Goal: Share content: Share content

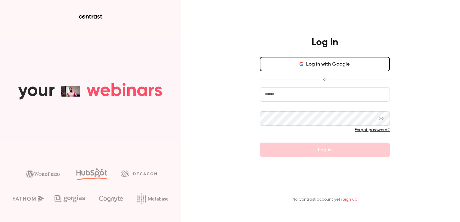
type input "**********"
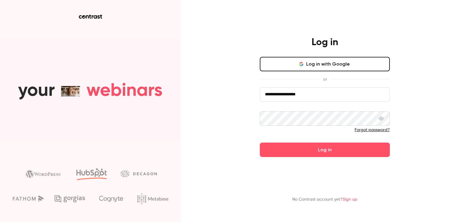
click at [313, 151] on form "**********" at bounding box center [325, 122] width 130 height 70
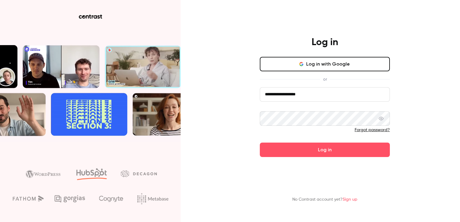
click at [313, 151] on button "Log in" at bounding box center [325, 150] width 130 height 14
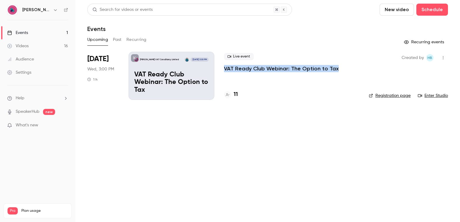
drag, startPoint x: 223, startPoint y: 67, endPoint x: 334, endPoint y: 73, distance: 111.5
click at [334, 73] on li "[DATE] Wed, 3:00 PM 1 h [PERSON_NAME] VAT Consultancy Limited [DATE] 3:00 PM VA…" at bounding box center [267, 79] width 361 height 55
copy p "VAT Ready Club Webinar: The Option to Tax"
click at [170, 73] on p "VAT Ready Club Webinar: The Option to Tax" at bounding box center [171, 82] width 74 height 23
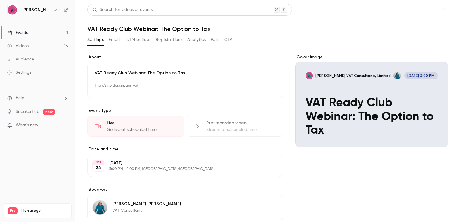
click at [420, 9] on button "Share" at bounding box center [422, 10] width 24 height 12
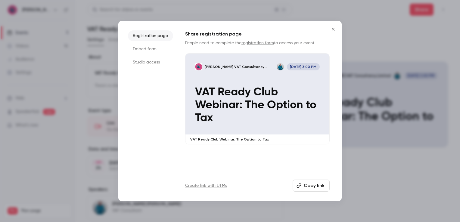
click at [309, 187] on button "Copy link" at bounding box center [311, 186] width 37 height 12
click at [333, 30] on icon "Close" at bounding box center [333, 29] width 7 height 5
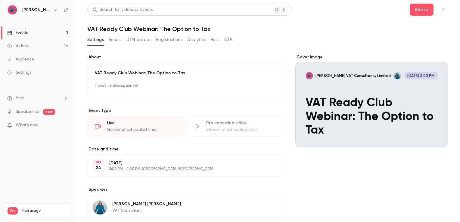
click at [29, 48] on link "Videos 16" at bounding box center [37, 45] width 75 height 13
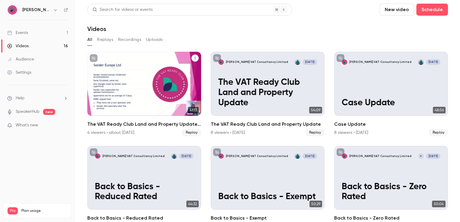
click at [129, 90] on p "The VAT Ready Club Land and Property Update Part 2" at bounding box center [144, 93] width 99 height 30
